Goal: Task Accomplishment & Management: Manage account settings

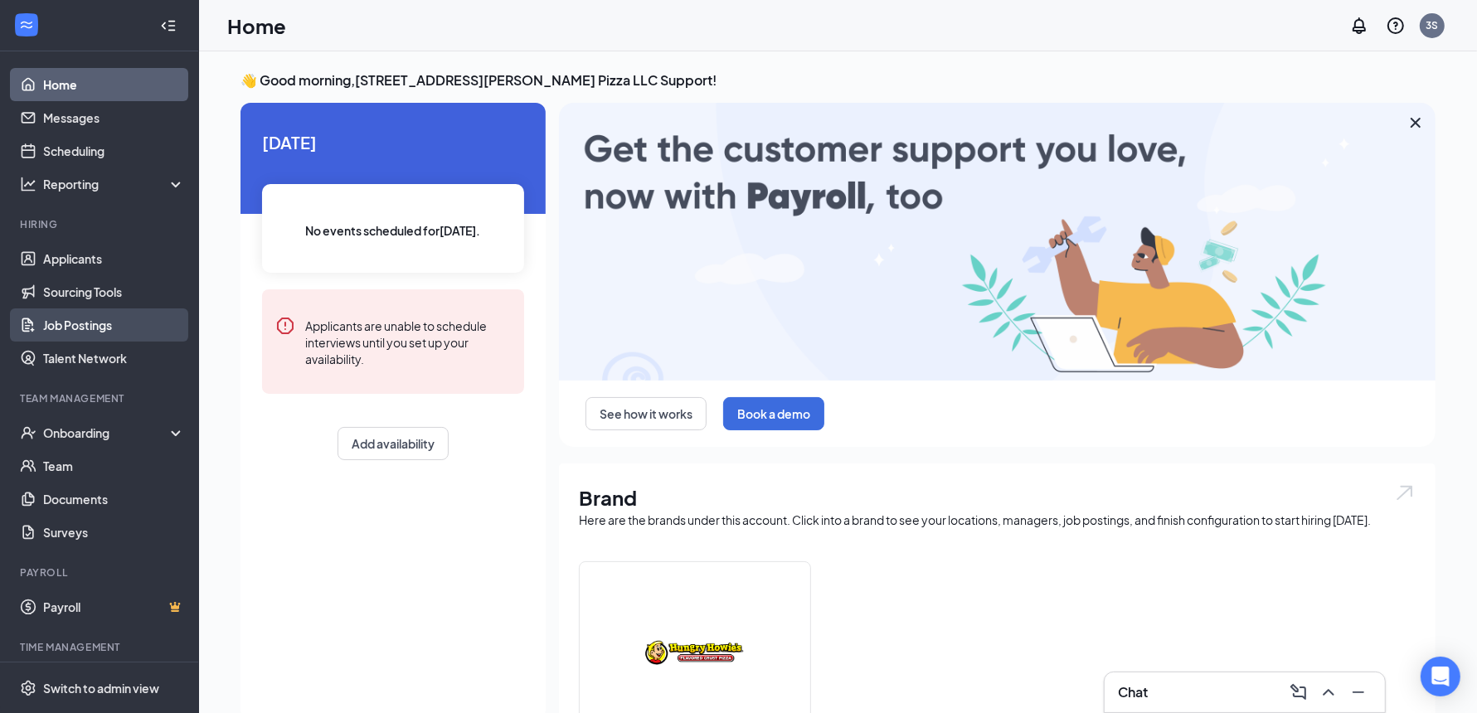
click at [80, 327] on link "Job Postings" at bounding box center [114, 325] width 142 height 33
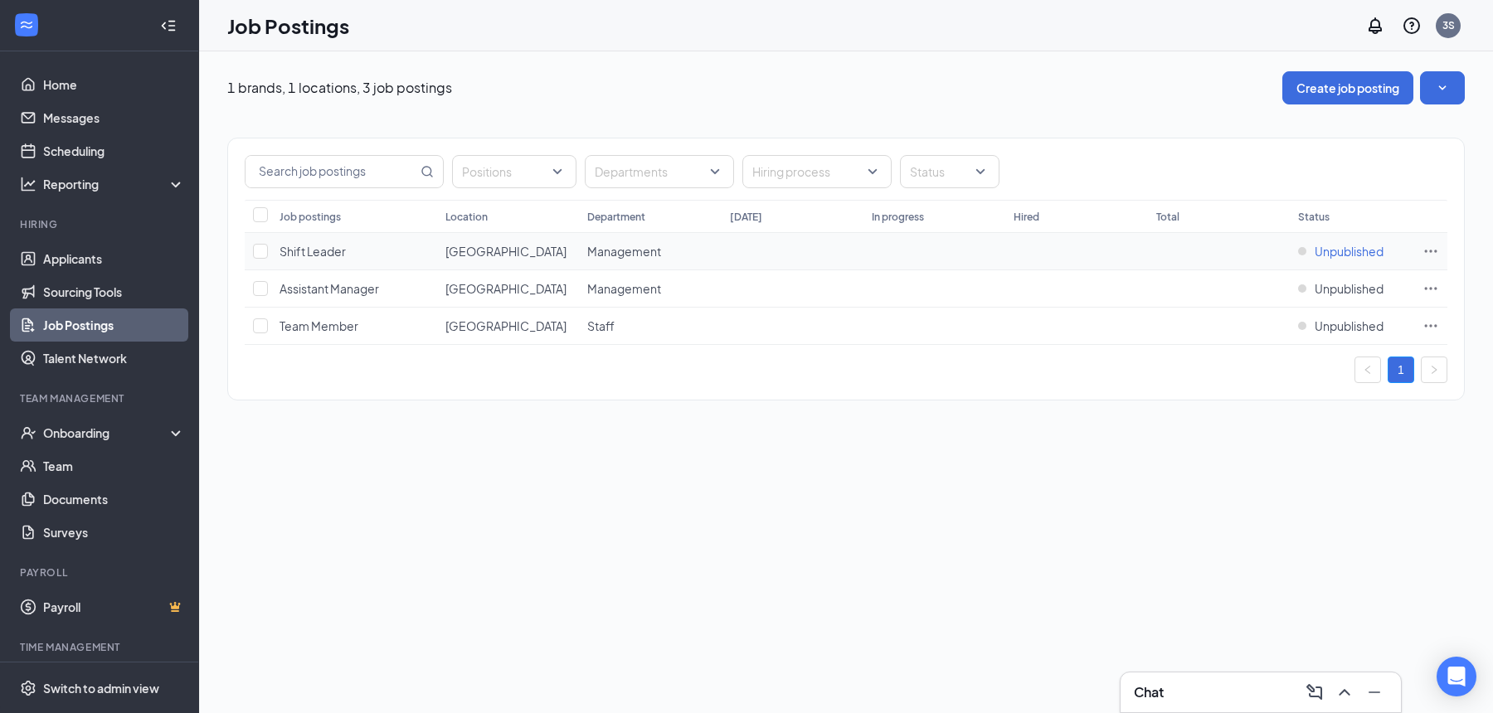
click at [1354, 248] on span "Unpublished" at bounding box center [1349, 251] width 69 height 17
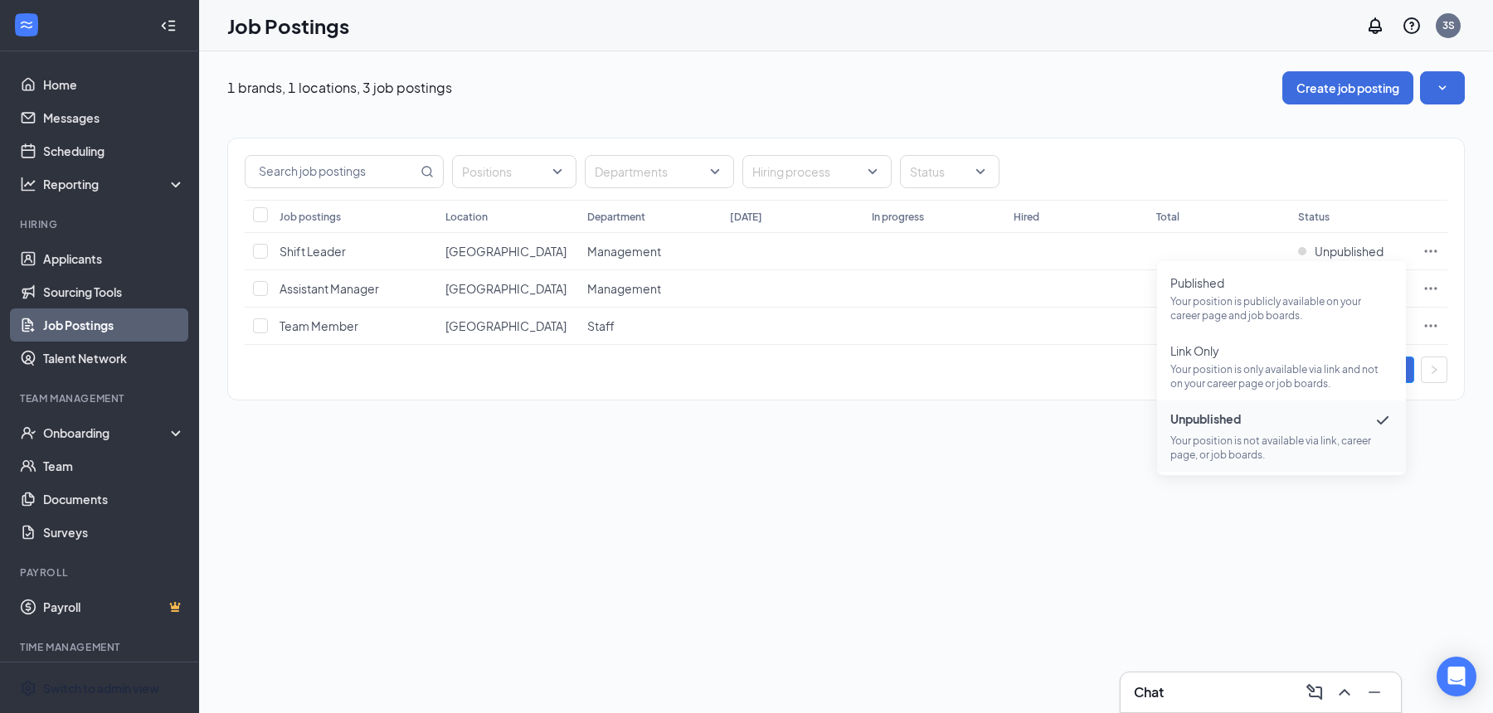
drag, startPoint x: 102, startPoint y: 692, endPoint x: 124, endPoint y: 689, distance: 22.5
click at [102, 692] on div "Switch to admin view" at bounding box center [101, 688] width 116 height 17
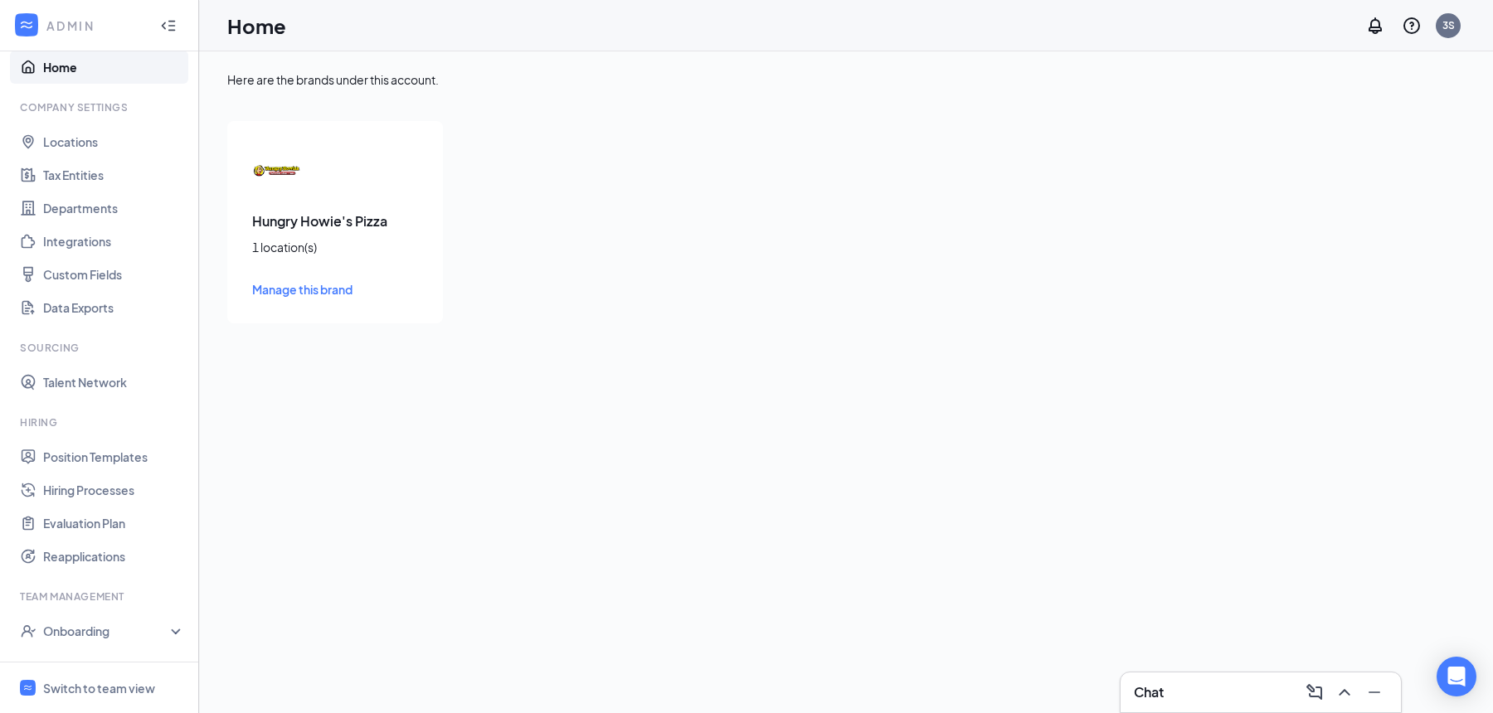
scroll to position [117, 0]
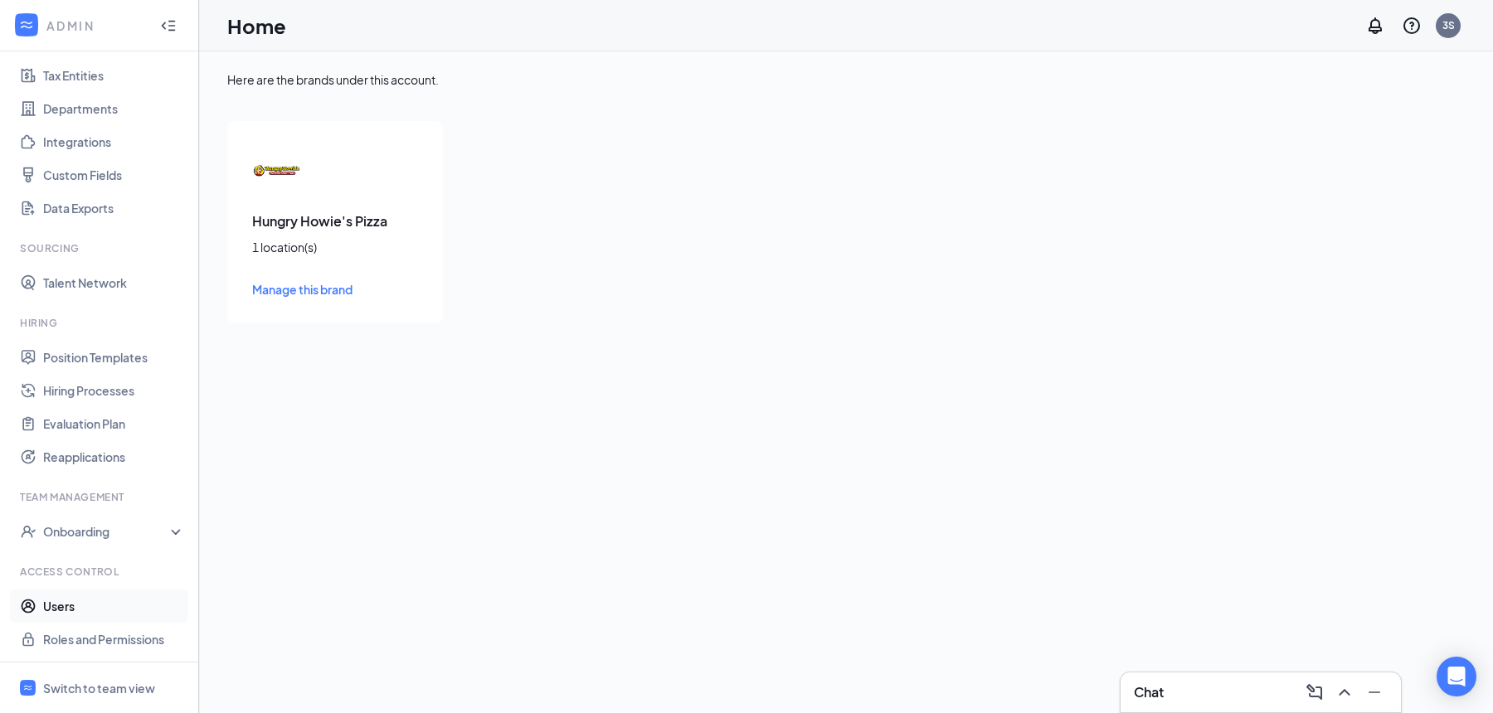
click at [85, 605] on link "Users" at bounding box center [114, 606] width 142 height 33
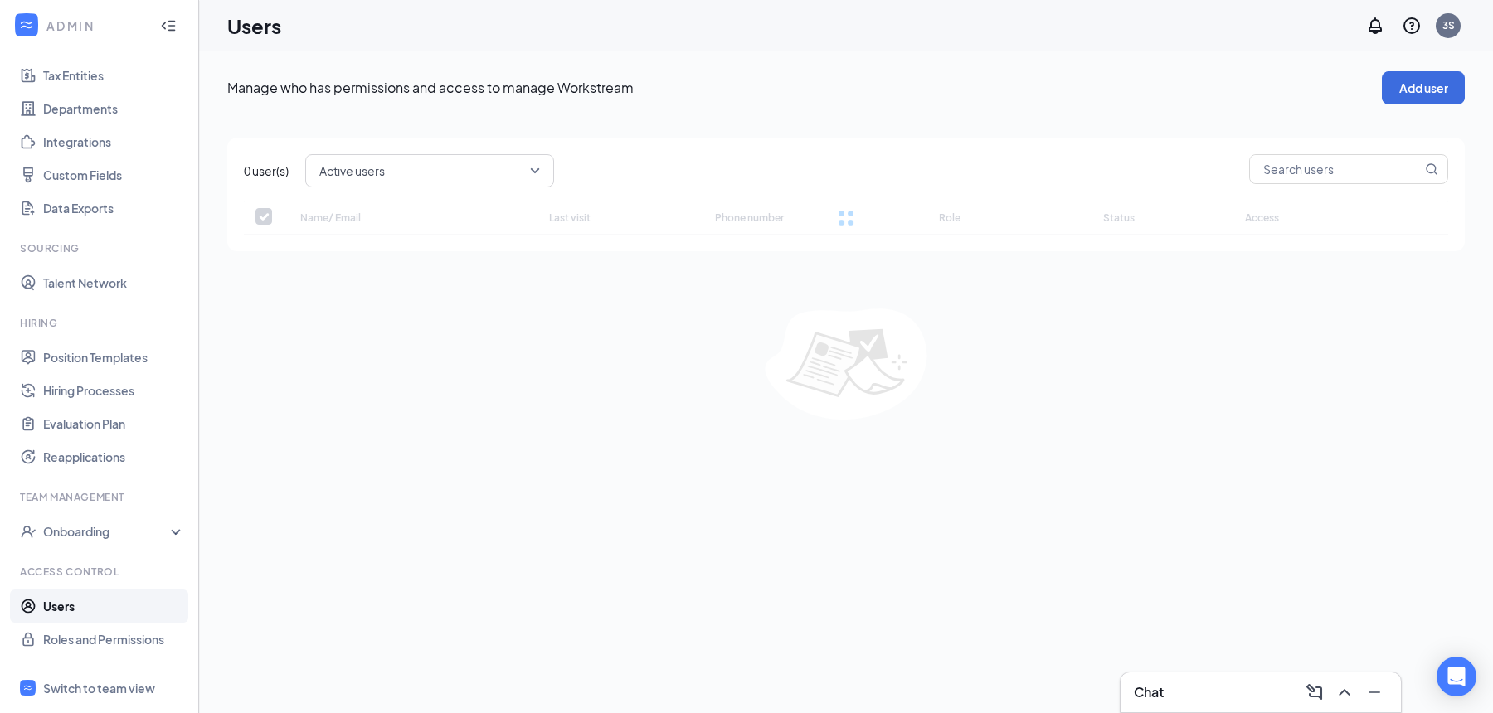
checkbox input "false"
